Goal: Information Seeking & Learning: Learn about a topic

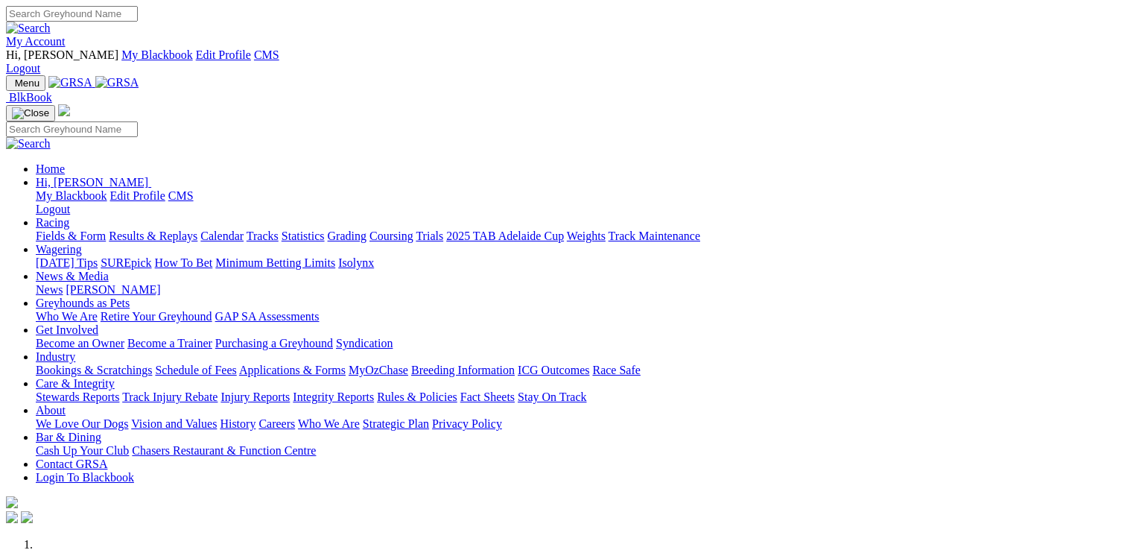
scroll to position [447, 0]
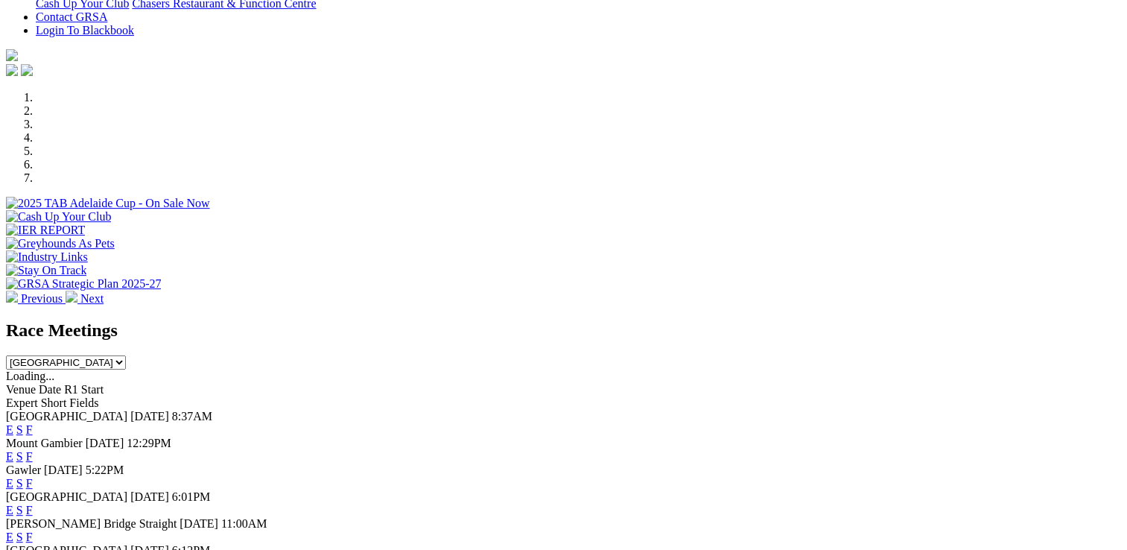
click at [13, 450] on link "E" at bounding box center [9, 456] width 7 height 13
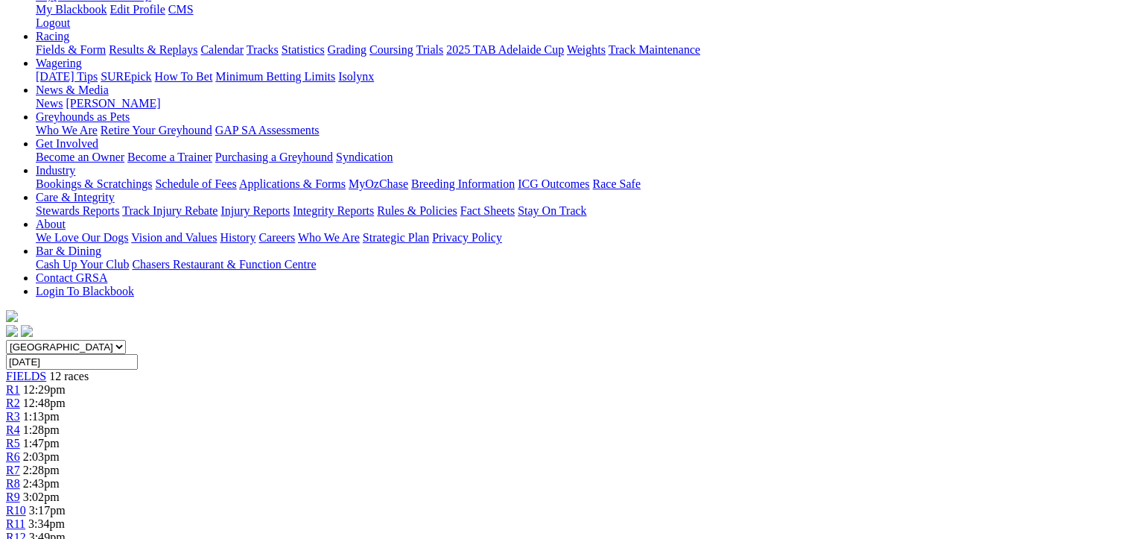
scroll to position [149, 0]
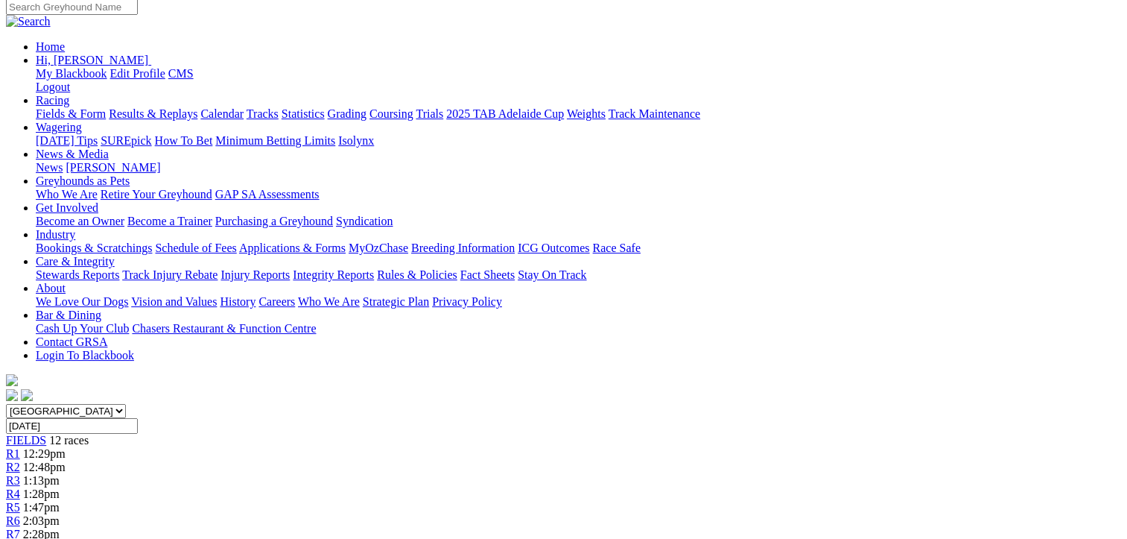
click at [20, 460] on link "R2" at bounding box center [13, 466] width 14 height 13
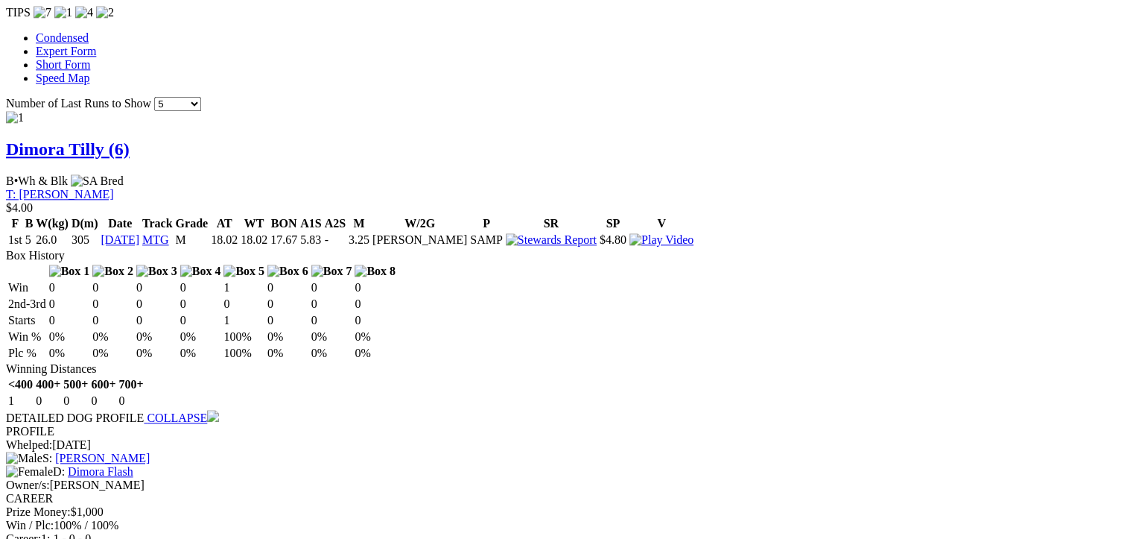
scroll to position [1639, 0]
